Goal: Information Seeking & Learning: Learn about a topic

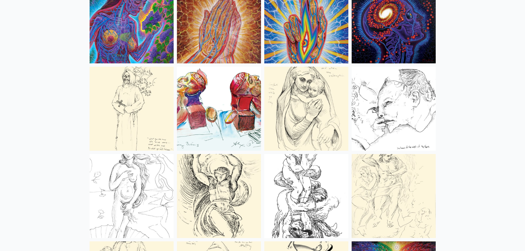
scroll to position [2009, 0]
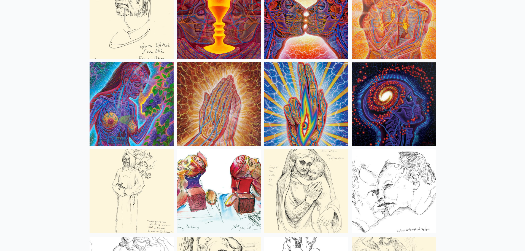
click at [375, 97] on img at bounding box center [394, 104] width 84 height 84
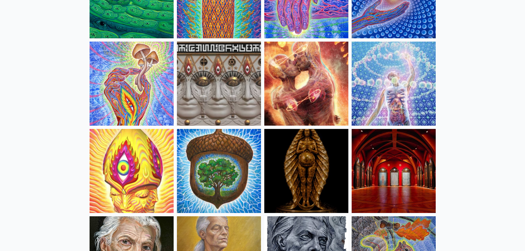
scroll to position [0, 0]
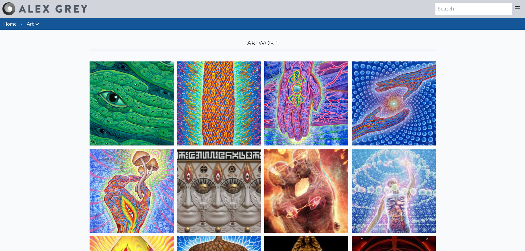
click at [7, 29] on li "Home" at bounding box center [9, 24] width 19 height 12
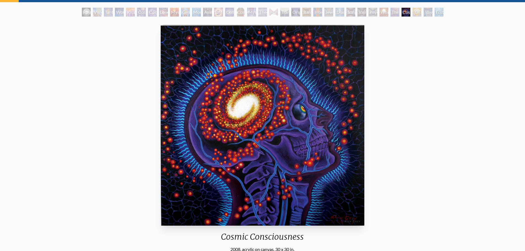
scroll to position [83, 0]
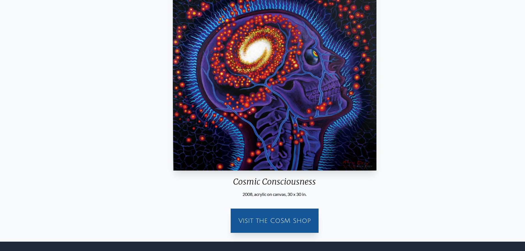
click at [241, 195] on div "2008, acrylic on canvas, 30 x 30 in." at bounding box center [275, 194] width 208 height 7
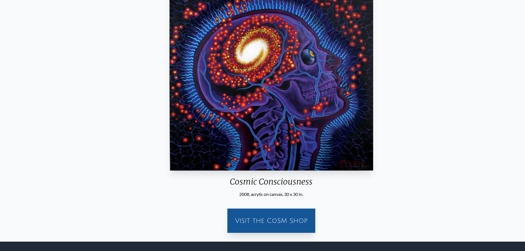
click at [239, 193] on div "2008, acrylic on canvas, 30 x 30 in." at bounding box center [271, 194] width 208 height 7
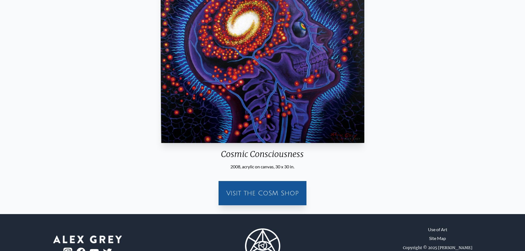
scroll to position [0, 0]
